Goal: Information Seeking & Learning: Find contact information

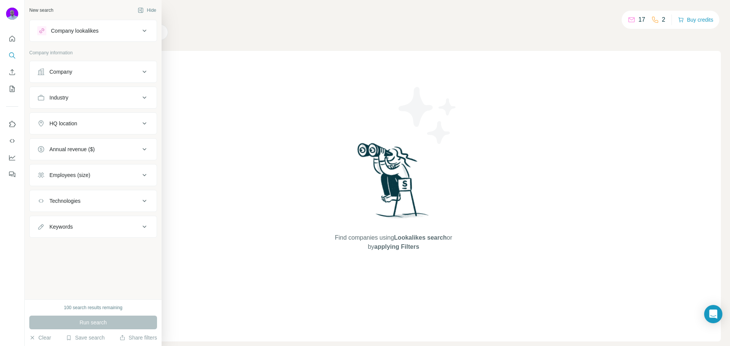
click at [85, 78] on button "Company" at bounding box center [93, 72] width 127 height 18
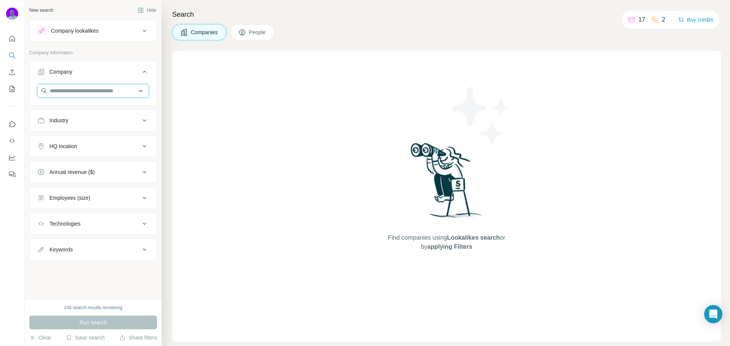
click at [91, 93] on input "text" at bounding box center [93, 91] width 112 height 14
type input "*******"
click at [283, 82] on div "Find companies using Lookalikes search or by applying Filters" at bounding box center [446, 196] width 548 height 291
click at [96, 87] on input "text" at bounding box center [93, 91] width 112 height 14
type input "*******"
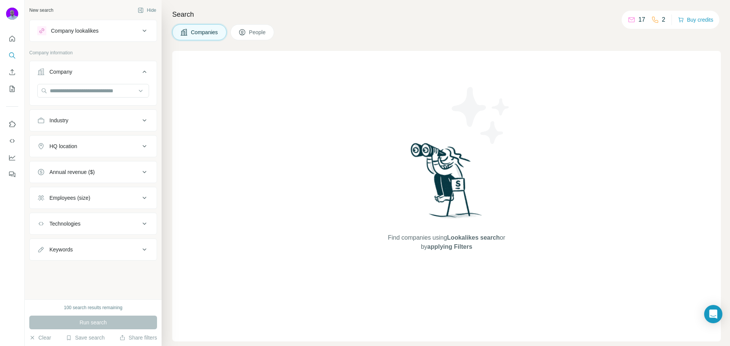
click at [257, 70] on div "Find companies using Lookalikes search or by applying Filters" at bounding box center [446, 196] width 548 height 291
click at [68, 89] on input "text" at bounding box center [93, 91] width 112 height 14
type input "*******"
click at [254, 32] on span "People" at bounding box center [257, 32] width 17 height 8
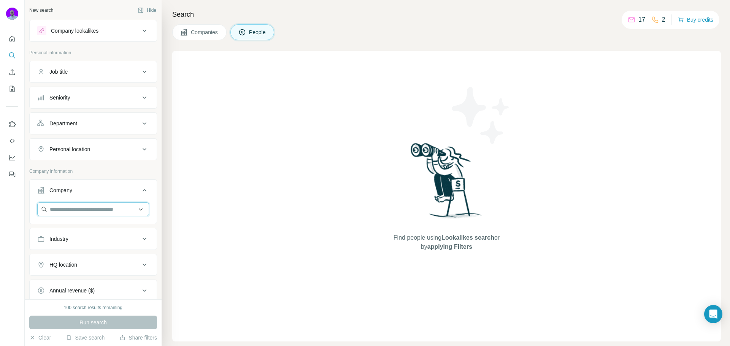
click at [90, 204] on input "text" at bounding box center [93, 210] width 112 height 14
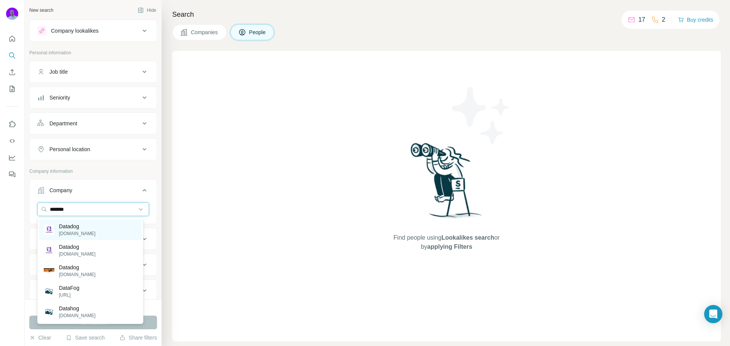
type input "*******"
click at [106, 237] on div "Datadog [DOMAIN_NAME]" at bounding box center [90, 230] width 102 height 21
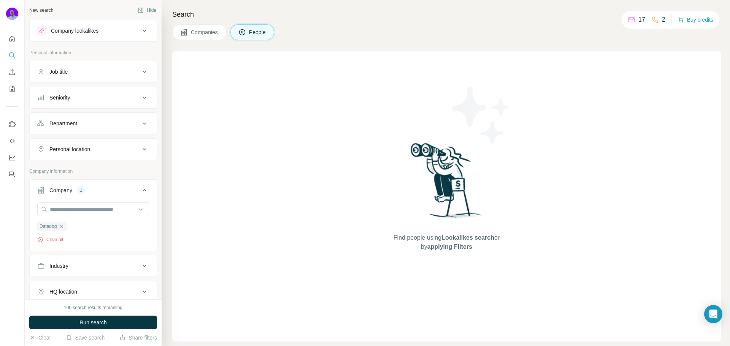
click at [85, 71] on div "Job title" at bounding box center [88, 72] width 103 height 8
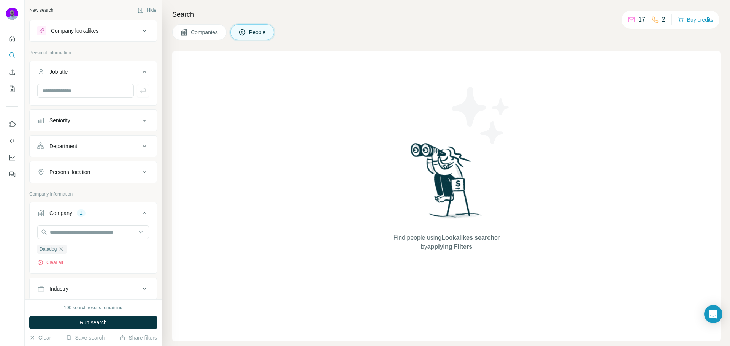
click at [81, 98] on div at bounding box center [93, 94] width 127 height 20
click at [82, 94] on input "text" at bounding box center [85, 91] width 97 height 14
type input "**********"
click at [141, 94] on icon "button" at bounding box center [143, 91] width 8 height 8
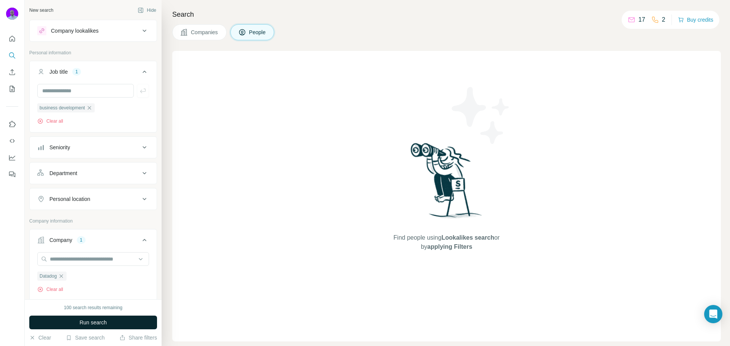
click at [87, 324] on span "Run search" at bounding box center [92, 323] width 27 height 8
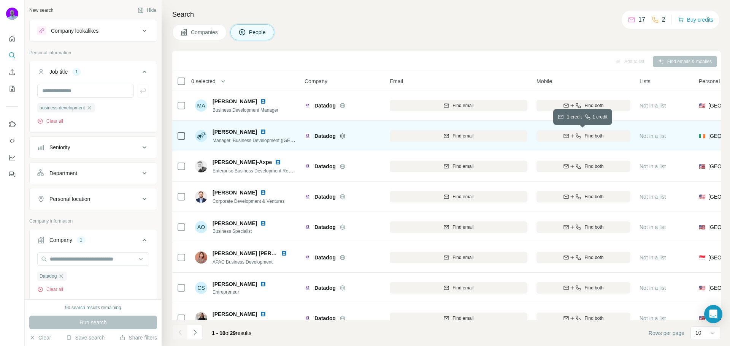
click at [604, 134] on div "Find both" at bounding box center [583, 136] width 94 height 7
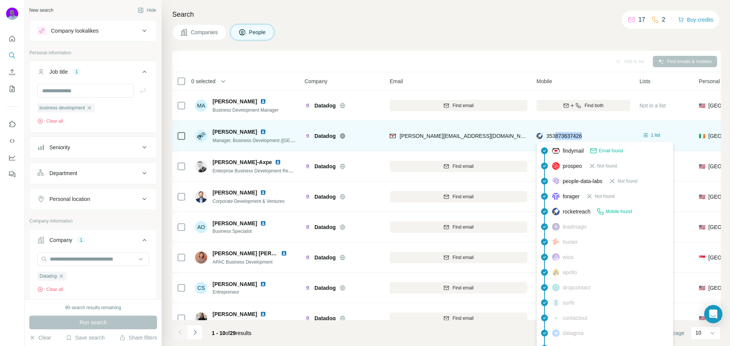
drag, startPoint x: 591, startPoint y: 133, endPoint x: 557, endPoint y: 136, distance: 34.7
click at [557, 136] on div "353873637426" at bounding box center [583, 135] width 94 height 21
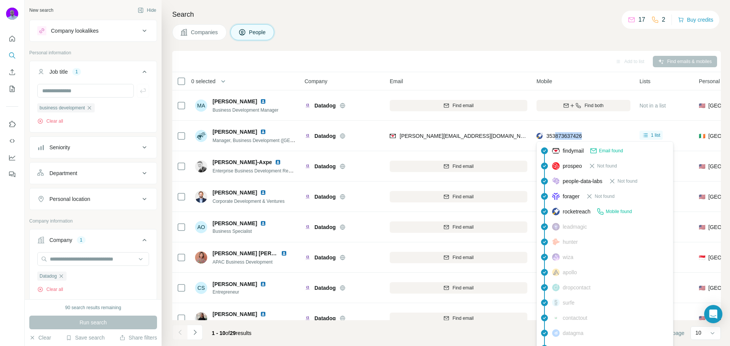
copy span "873637426"
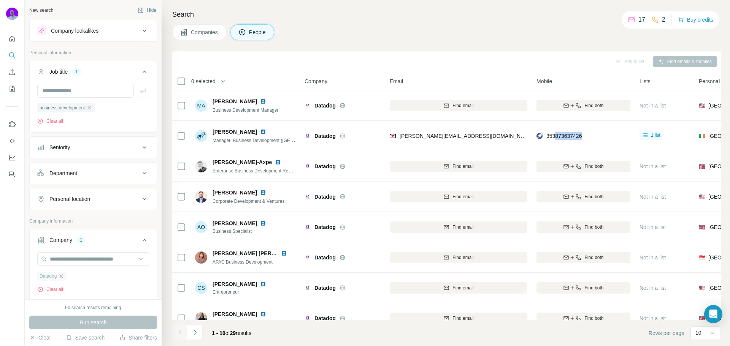
click at [60, 276] on icon "button" at bounding box center [61, 276] width 6 height 6
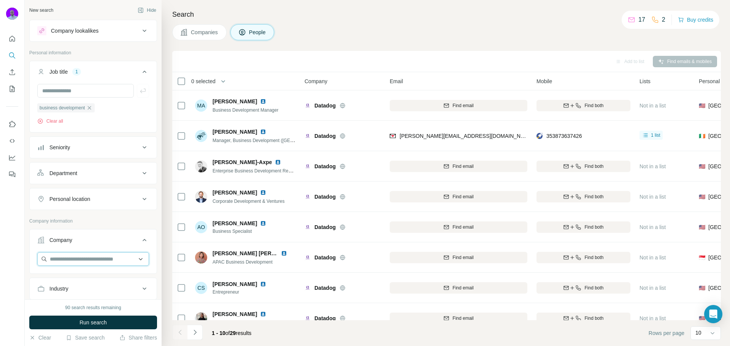
click at [68, 261] on input "text" at bounding box center [93, 259] width 112 height 14
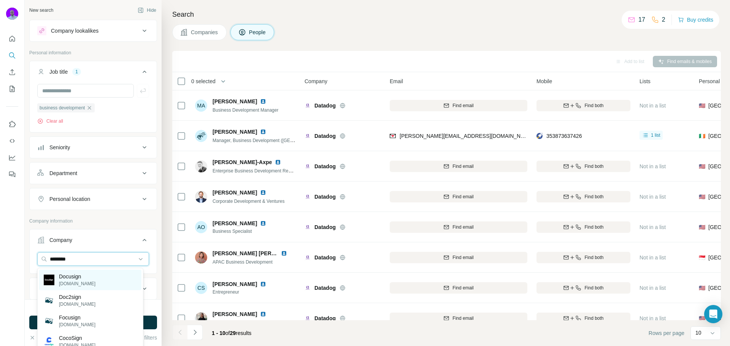
type input "********"
click at [86, 280] on p "Docusign" at bounding box center [77, 277] width 36 height 8
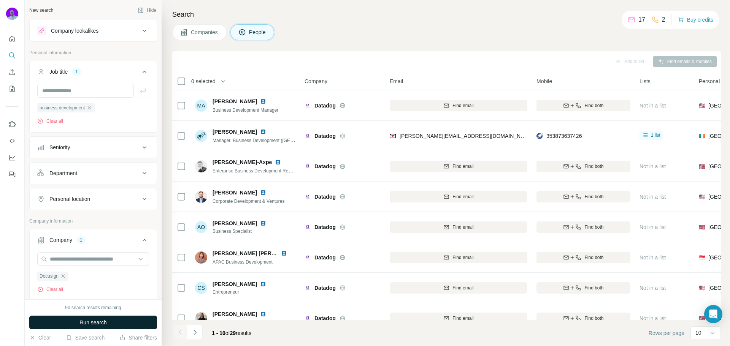
click at [112, 325] on button "Run search" at bounding box center [93, 323] width 128 height 14
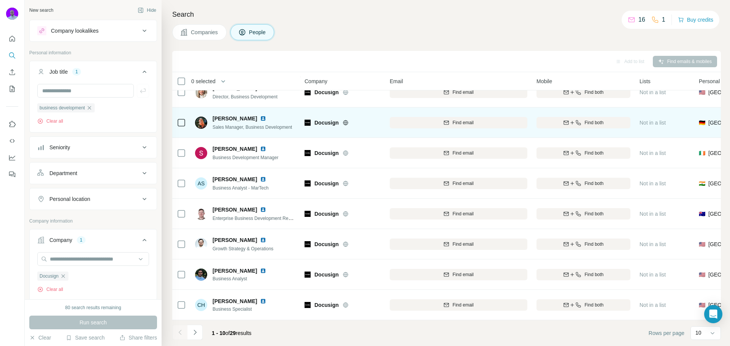
scroll to position [78, 0]
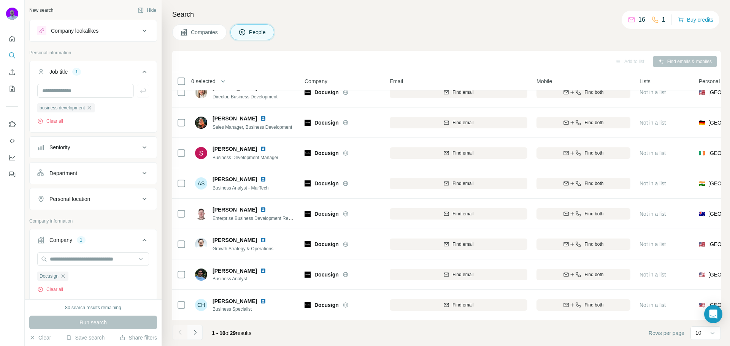
click at [198, 333] on icon "Navigate to next page" at bounding box center [195, 333] width 8 height 8
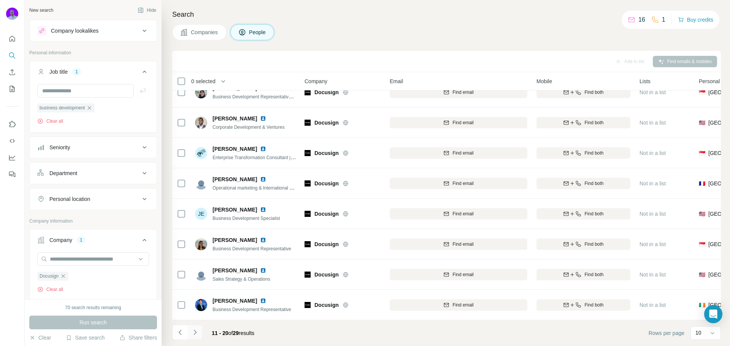
click at [196, 332] on icon "Navigate to next page" at bounding box center [195, 333] width 8 height 8
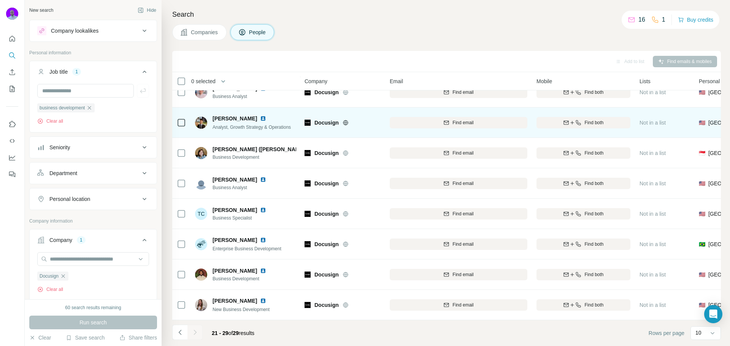
scroll to position [47, 0]
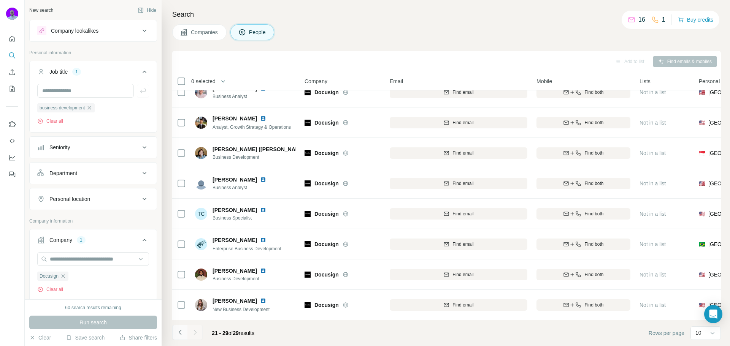
click at [177, 330] on icon "Navigate to previous page" at bounding box center [180, 333] width 8 height 8
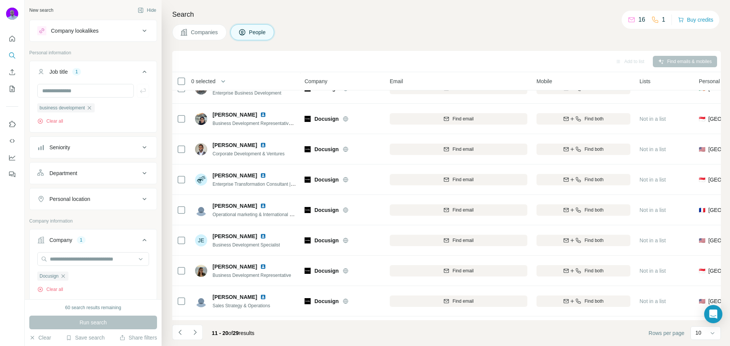
click at [178, 331] on icon "Navigate to previous page" at bounding box center [180, 333] width 8 height 8
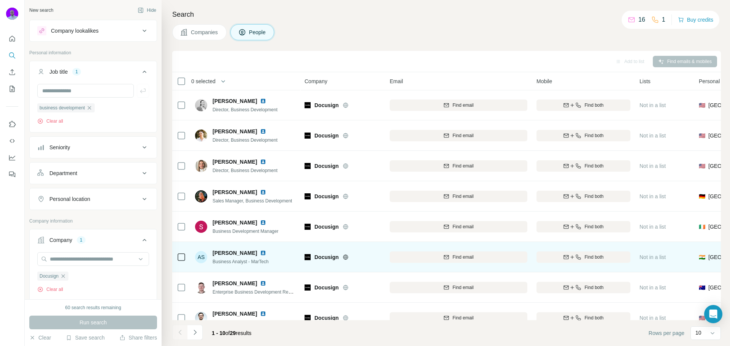
scroll to position [0, 0]
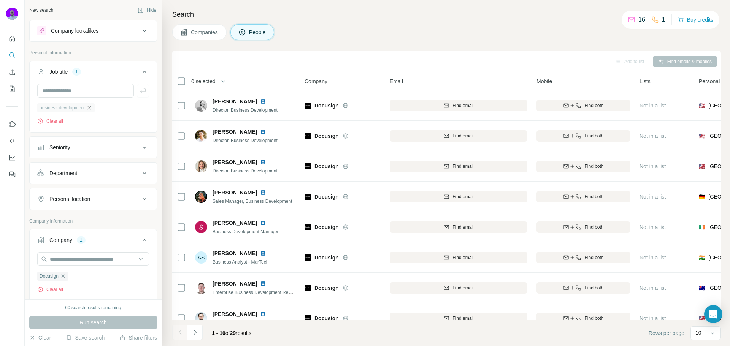
click at [91, 108] on icon "button" at bounding box center [89, 108] width 6 height 6
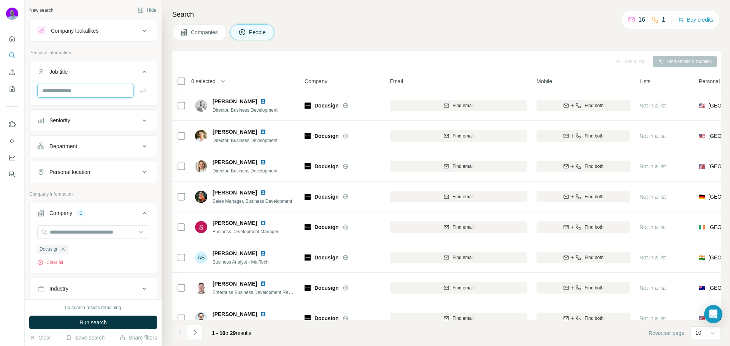
click at [76, 91] on input "text" at bounding box center [85, 91] width 97 height 14
type input "**********"
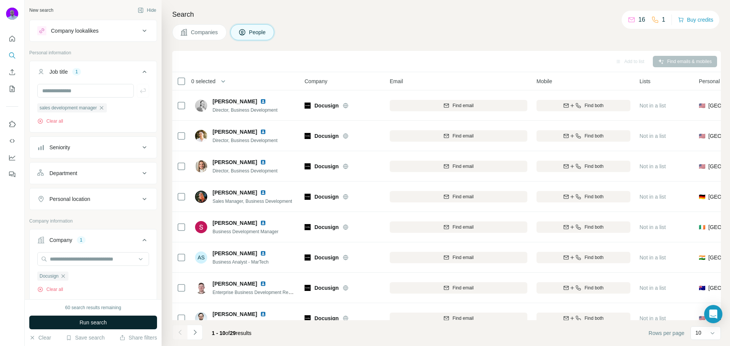
click at [123, 325] on button "Run search" at bounding box center [93, 323] width 128 height 14
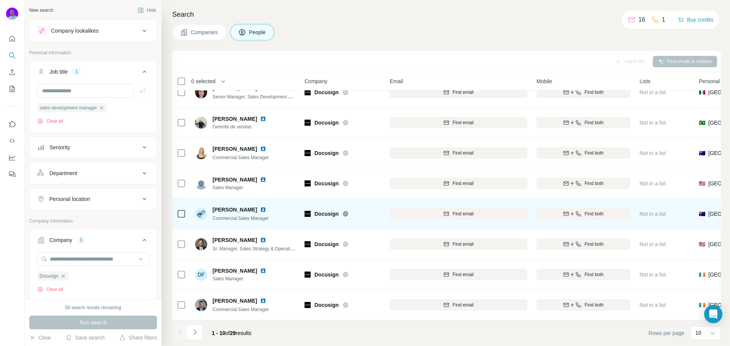
scroll to position [78, 0]
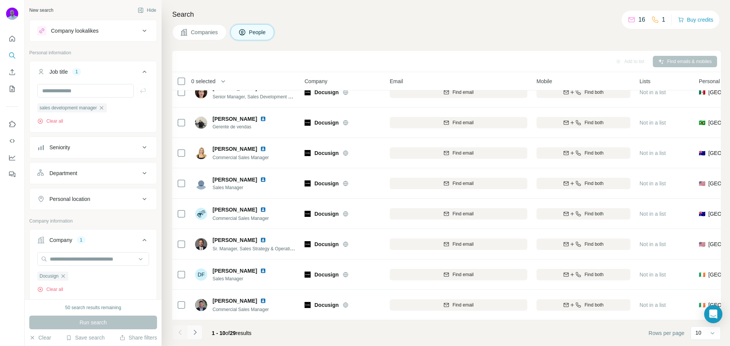
click at [200, 334] on button "Navigate to next page" at bounding box center [194, 332] width 15 height 15
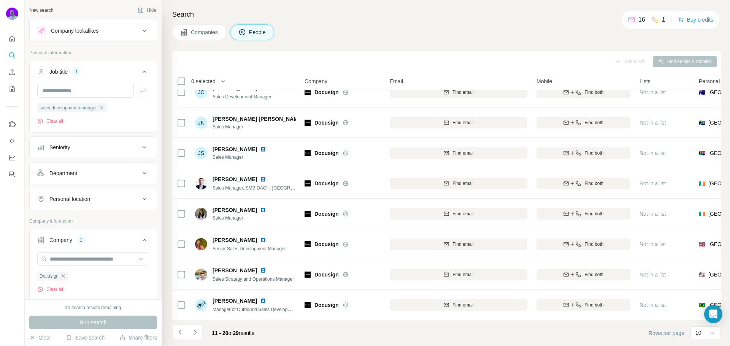
click at [192, 334] on icon "Navigate to next page" at bounding box center [195, 333] width 8 height 8
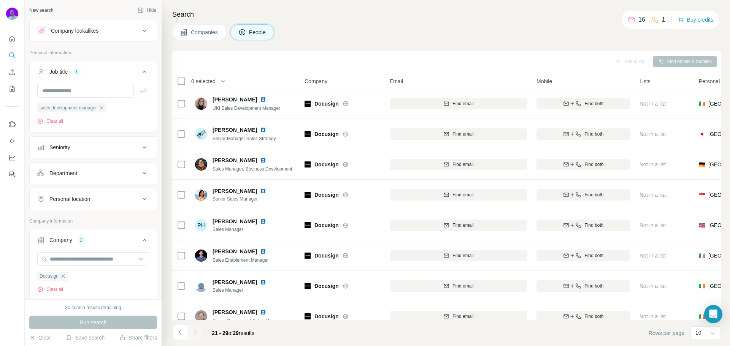
scroll to position [0, 0]
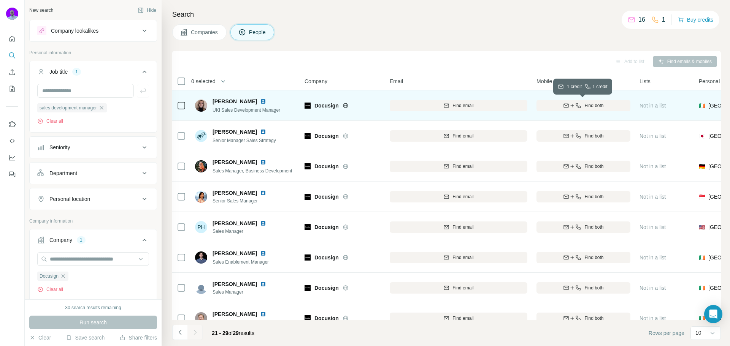
click at [569, 104] on icon "button" at bounding box center [572, 106] width 6 height 6
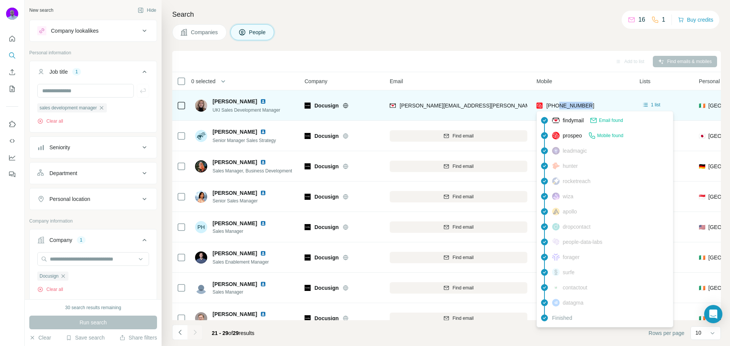
drag, startPoint x: 596, startPoint y: 105, endPoint x: 559, endPoint y: 106, distance: 37.2
click at [559, 106] on div "[PHONE_NUMBER]" at bounding box center [583, 105] width 94 height 21
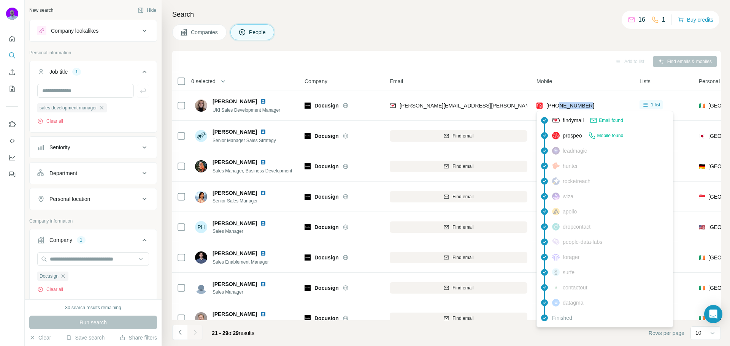
copy span "852037650"
